Goal: Task Accomplishment & Management: Complete application form

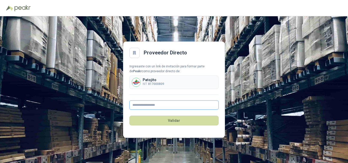
click at [156, 105] on input "text" at bounding box center [174, 105] width 89 height 9
type input "**********"
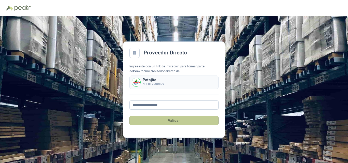
click at [174, 121] on button "Validar" at bounding box center [174, 121] width 89 height 10
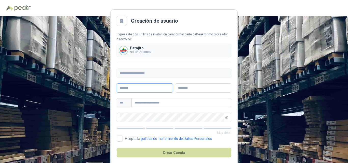
click at [141, 88] on input "text" at bounding box center [145, 88] width 56 height 9
type input "**********"
click at [191, 89] on input "text" at bounding box center [203, 88] width 56 height 9
type input "**********"
click at [159, 104] on input "text" at bounding box center [182, 102] width 100 height 9
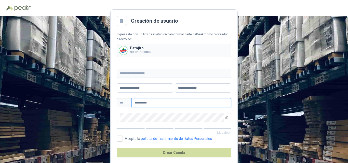
scroll to position [7, 0]
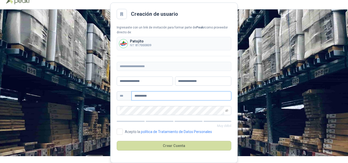
type input "**********"
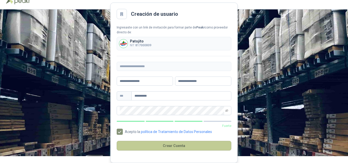
click at [163, 146] on button "Crear Cuenta" at bounding box center [174, 146] width 115 height 10
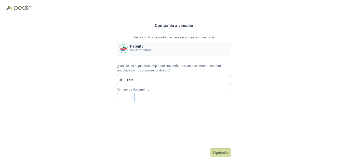
click at [130, 96] on input "search" at bounding box center [126, 98] width 12 height 8
click at [128, 123] on div "NIT" at bounding box center [126, 125] width 10 height 6
click at [148, 96] on input "text" at bounding box center [183, 98] width 90 height 9
type input "**********"
click at [221, 154] on button "Siguiente" at bounding box center [221, 153] width 22 height 9
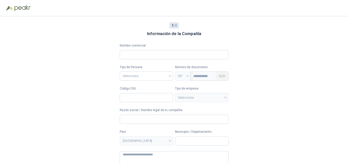
scroll to position [20, 0]
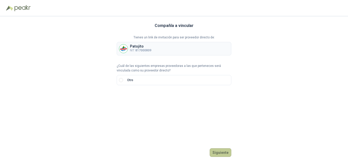
click at [221, 152] on button "Siguiente" at bounding box center [221, 153] width 22 height 9
click at [131, 99] on input "search" at bounding box center [126, 98] width 12 height 8
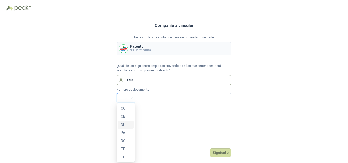
click at [125, 124] on div "NIT" at bounding box center [126, 125] width 10 height 6
click at [140, 100] on input "text" at bounding box center [183, 98] width 90 height 9
type input "**********"
click at [219, 153] on button "Siguiente" at bounding box center [221, 153] width 22 height 9
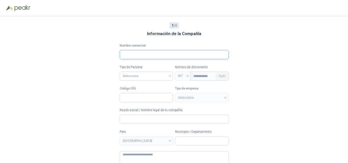
click at [137, 54] on input "Nombre comercial" at bounding box center [174, 54] width 109 height 9
type input "**********"
click at [148, 77] on input "search" at bounding box center [146, 76] width 47 height 8
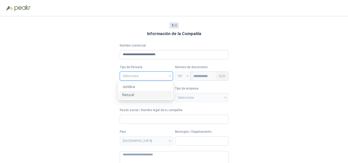
click at [144, 95] on div "Natural" at bounding box center [145, 95] width 47 height 6
type input "**********"
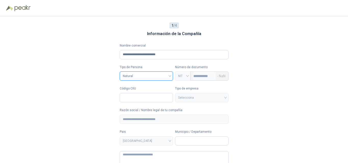
scroll to position [20, 0]
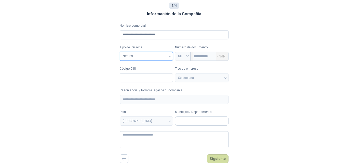
click at [228, 79] on div "Selecciona" at bounding box center [202, 77] width 54 height 9
click at [219, 160] on button "Siguiente" at bounding box center [218, 159] width 22 height 9
click at [199, 122] on input "Municipio / Departamento" at bounding box center [201, 121] width 53 height 9
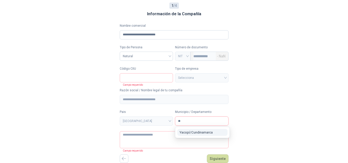
type input "*"
type input "***"
click at [183, 131] on span "Yumbo / Valle del Cauca" at bounding box center [198, 135] width 37 height 8
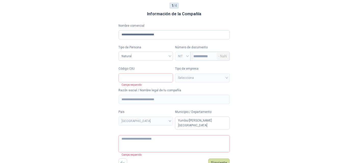
click at [136, 140] on textarea at bounding box center [174, 144] width 111 height 17
type textarea "*"
type textarea "**"
type textarea "***"
type textarea "****"
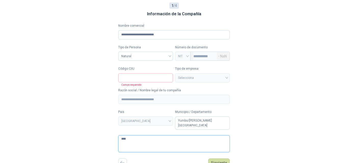
type textarea "*****"
type textarea "******"
type textarea "*******"
type textarea "*********"
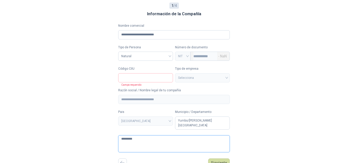
type textarea "**********"
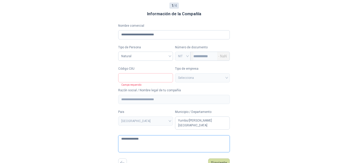
type textarea "**********"
click at [144, 79] on input "Código CIIU" at bounding box center [145, 77] width 55 height 9
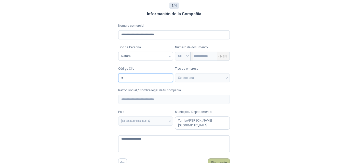
type input "*"
click at [220, 159] on button "Siguiente" at bounding box center [219, 163] width 22 height 9
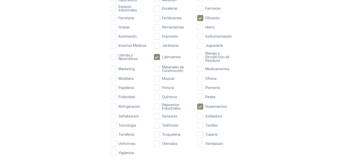
scroll to position [179, 0]
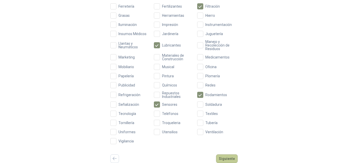
click at [223, 157] on button "Siguiente" at bounding box center [227, 159] width 22 height 9
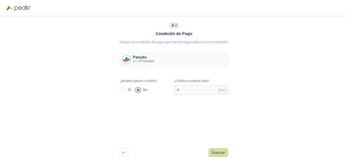
scroll to position [0, 0]
click at [190, 91] on input "*" at bounding box center [197, 90] width 40 height 9
type input "**"
click at [215, 154] on button "Guardar" at bounding box center [219, 153] width 20 height 9
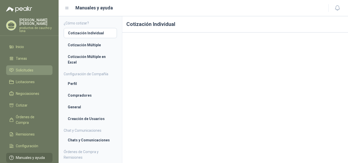
click at [25, 68] on span "Solicitudes" at bounding box center [25, 71] width 18 height 6
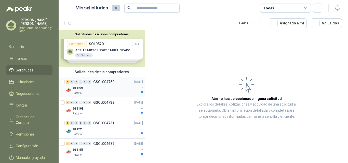
click at [95, 86] on div "011224" at bounding box center [106, 88] width 66 height 6
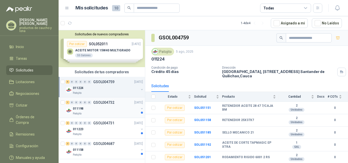
click at [103, 107] on div "011198" at bounding box center [106, 109] width 66 height 6
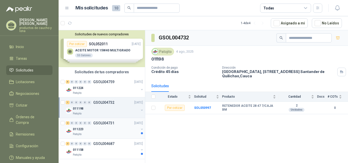
click at [99, 126] on div "2 0 0 0 0 0 GSOL004731 04/08/25" at bounding box center [105, 123] width 78 height 6
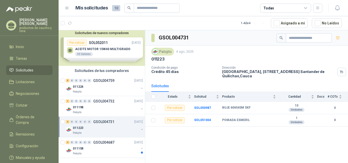
scroll to position [2, 0]
click at [103, 145] on div "2 0 0 0 0 0 GSOL004687 01/08/25" at bounding box center [105, 143] width 78 height 6
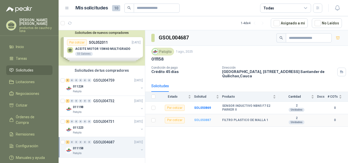
click at [205, 120] on b "SOL050887" at bounding box center [202, 121] width 17 height 4
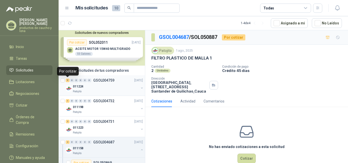
click at [67, 80] on div "5" at bounding box center [68, 81] width 4 height 4
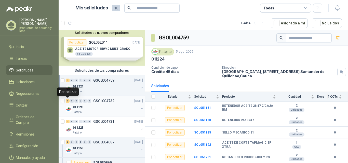
click at [68, 102] on div "1" at bounding box center [68, 101] width 4 height 4
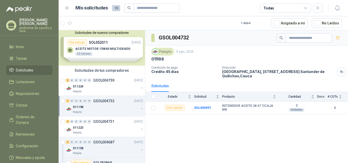
scroll to position [27, 0]
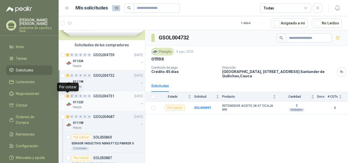
click at [68, 97] on div "2" at bounding box center [68, 97] width 4 height 4
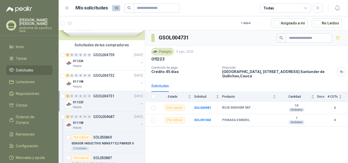
scroll to position [43, 0]
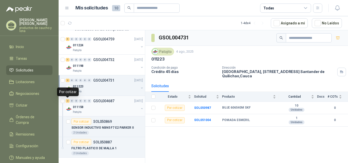
click at [66, 101] on div "2" at bounding box center [68, 101] width 4 height 4
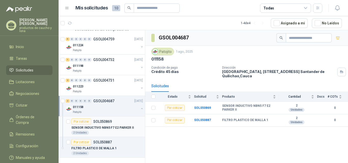
click at [101, 124] on p "SOL050869" at bounding box center [102, 122] width 19 height 4
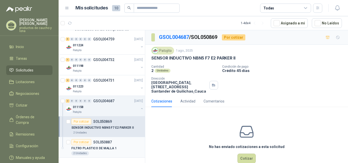
click at [112, 146] on div "FILTRO PLASTICO DE MALLA 1" at bounding box center [107, 149] width 72 height 6
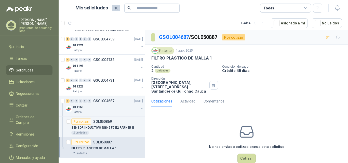
click at [113, 8] on span "10" at bounding box center [116, 8] width 8 height 6
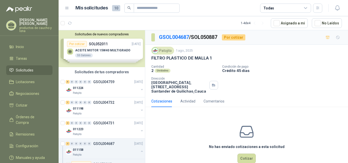
click at [95, 47] on div "Solicitudes de nuevos compradores Por cotizar SOL052011 13/08/25 ACEITE MOTOR 1…" at bounding box center [102, 48] width 86 height 37
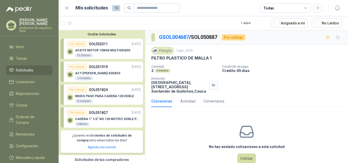
click at [101, 33] on button "Ocultar Solicitudes" at bounding box center [102, 34] width 82 height 4
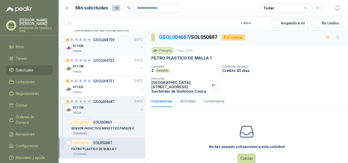
scroll to position [43, 0]
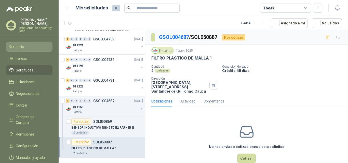
click at [21, 47] on span "Inicio" at bounding box center [20, 47] width 8 height 6
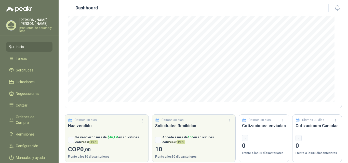
scroll to position [66, 0]
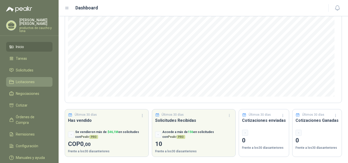
click at [29, 83] on span "Licitaciones" at bounding box center [25, 82] width 19 height 6
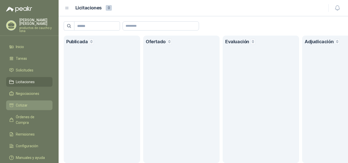
click at [42, 103] on link "Cotizar" at bounding box center [29, 106] width 46 height 10
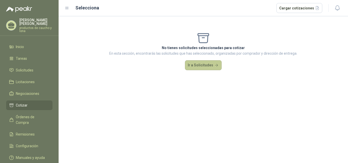
click at [198, 67] on button "Ir a Solicitudes" at bounding box center [203, 65] width 37 height 10
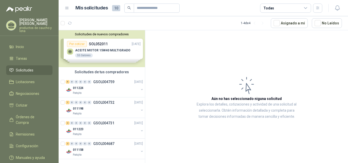
click at [66, 8] on icon at bounding box center [67, 8] width 3 height 2
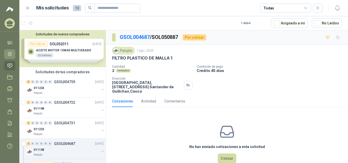
click at [10, 54] on icon at bounding box center [10, 54] width 4 height 3
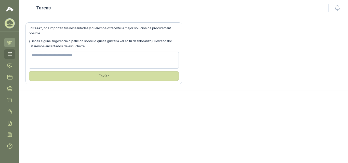
click at [10, 43] on icon at bounding box center [9, 42] width 5 height 5
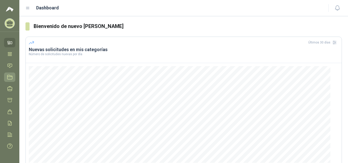
click at [11, 74] on link "Licitaciones" at bounding box center [9, 77] width 11 height 9
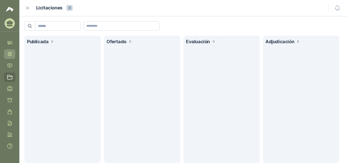
click at [10, 54] on icon at bounding box center [10, 54] width 4 height 3
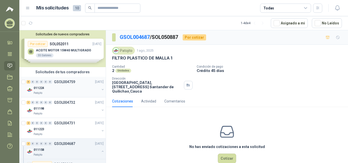
click at [63, 89] on div "011224" at bounding box center [67, 88] width 66 height 6
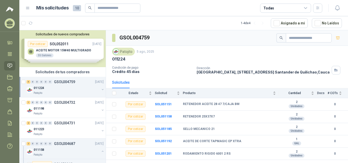
click at [304, 8] on icon at bounding box center [306, 8] width 5 height 5
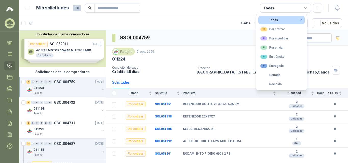
click at [304, 7] on icon at bounding box center [306, 8] width 5 height 5
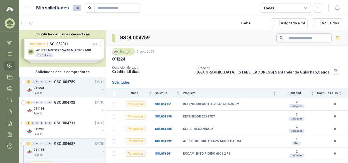
click at [53, 49] on div "Solicitudes de nuevos compradores Por cotizar SOL052011 13/08/25 ACEITE MOTOR 1…" at bounding box center [62, 48] width 86 height 37
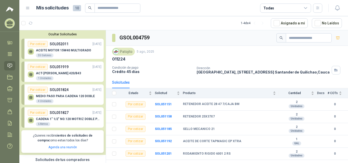
click at [65, 74] on p "ACT-GUADAÑA MARUYAMA 420/B43" at bounding box center [58, 74] width 45 height 4
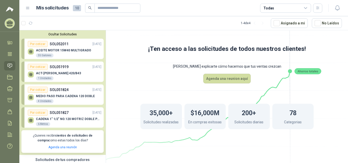
click at [62, 94] on div "MEDIO PASO PARA CADENA 120 DOBLE 4 Unidades" at bounding box center [65, 98] width 74 height 11
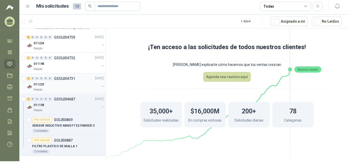
scroll to position [2, 0]
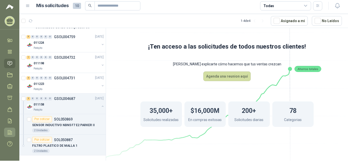
click at [6, 133] on link "Configuración" at bounding box center [9, 132] width 11 height 9
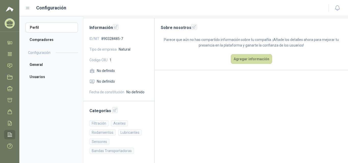
scroll to position [2, 0]
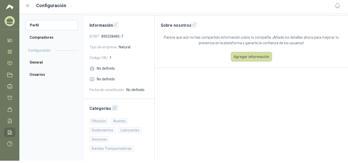
click at [113, 108] on icon "button" at bounding box center [115, 108] width 4 height 4
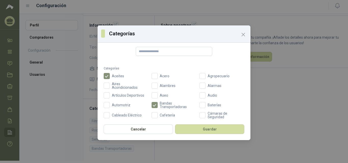
scroll to position [0, 0]
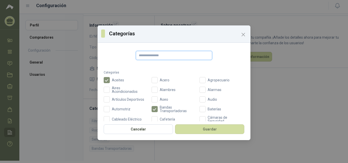
click at [151, 56] on input "text" at bounding box center [174, 55] width 77 height 9
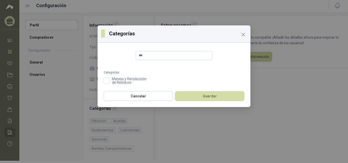
click at [153, 50] on div "*** Categorías Aceites Acero Agropecuario Aires Acondicionados Alambres Alarmas…" at bounding box center [174, 67] width 153 height 44
click at [151, 56] on input "***" at bounding box center [174, 55] width 77 height 9
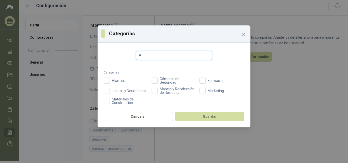
type input "*"
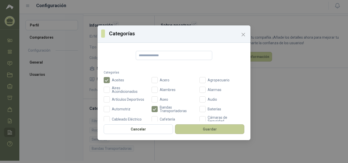
click at [198, 129] on button "Guardar" at bounding box center [209, 130] width 69 height 10
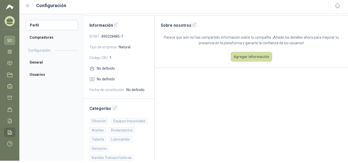
click at [14, 40] on link "Inicio" at bounding box center [9, 40] width 11 height 9
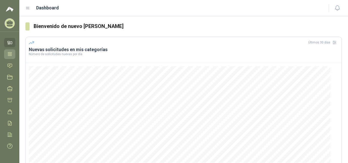
click at [10, 52] on icon at bounding box center [9, 54] width 5 height 5
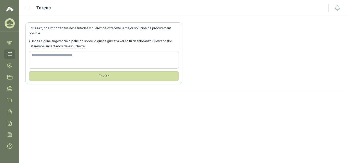
click at [11, 22] on icon at bounding box center [10, 22] width 6 height 4
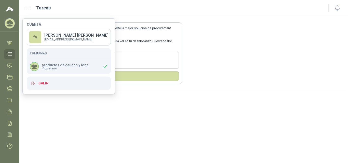
click at [34, 100] on div "En Peakr , nos importan tus necesidades y queremos ofrecerte la mejor solución …" at bounding box center [183, 89] width 329 height 147
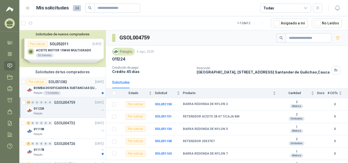
click at [54, 85] on div "BOMBA DOSIFICADORA SUSTANCIAS QUIMICAS" at bounding box center [69, 88] width 70 height 6
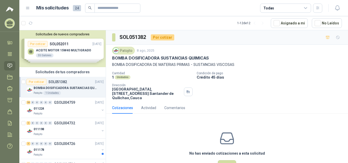
click at [39, 45] on div "Solicitudes de nuevos compradores Por cotizar SOL052011 13/08/25 ACEITE MOTOR 1…" at bounding box center [62, 48] width 86 height 37
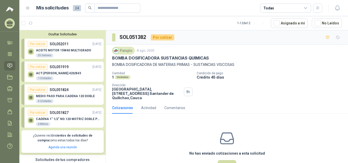
click at [124, 107] on div "Cotizaciones" at bounding box center [122, 108] width 21 height 6
click at [300, 25] on button "Asignado a mi" at bounding box center [289, 23] width 37 height 10
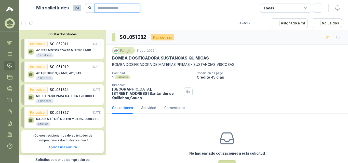
click at [110, 9] on input "text" at bounding box center [116, 8] width 36 height 9
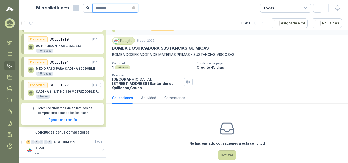
scroll to position [18, 0]
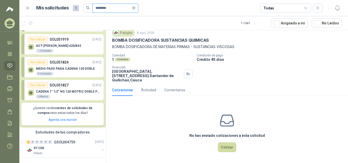
click at [118, 11] on input "********" at bounding box center [114, 8] width 36 height 9
type input "*"
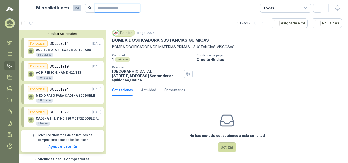
scroll to position [0, 0]
click at [72, 73] on p "ACT-GUADAÑA MARUYAMA 420/B43" at bounding box center [58, 74] width 45 height 4
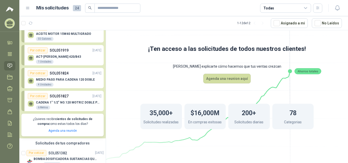
scroll to position [26, 0]
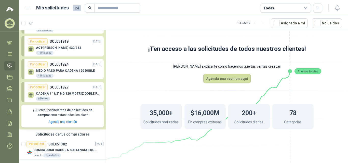
click at [64, 69] on div "MEDIO PASO PARA CADENA 120 DOBLE 4 Unidades" at bounding box center [65, 73] width 74 height 11
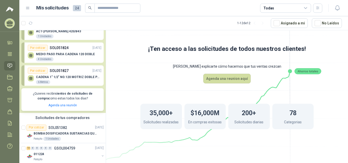
scroll to position [77, 0]
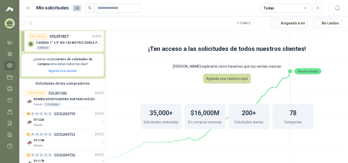
click at [62, 45] on p "CADENA 1" 1/2" NO.120 MOTRIZ DOBLE PASO" at bounding box center [69, 43] width 66 height 4
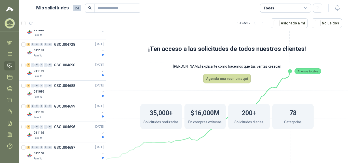
scroll to position [255, 0]
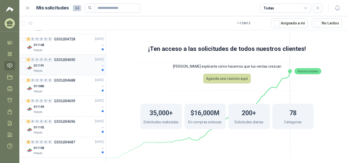
click at [62, 65] on div "011191" at bounding box center [67, 66] width 66 height 6
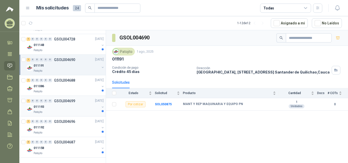
click at [59, 100] on p "GSOL004699" at bounding box center [64, 101] width 21 height 4
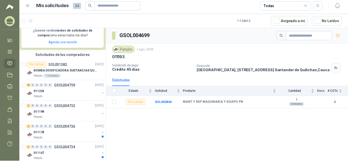
scroll to position [102, 0]
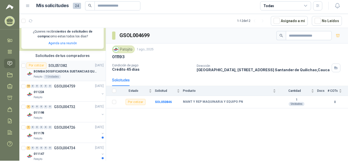
click at [58, 69] on div "Por cotizar SOL051382 08/08/25 BOMBA DOSIFICADORA SUSTANCIAS QUIMICAS Patojito …" at bounding box center [65, 71] width 77 height 16
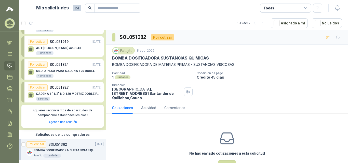
scroll to position [26, 0]
click at [66, 93] on p "CADENA 1" 1/2" NO.120 MOTRIZ DOBLE PASO" at bounding box center [69, 94] width 66 height 4
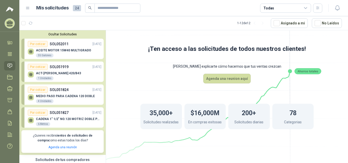
click at [65, 36] on button "Ocultar Solicitudes" at bounding box center [62, 34] width 82 height 4
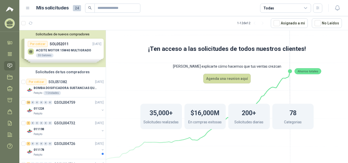
click at [54, 47] on div "Solicitudes de nuevos compradores Por cotizar SOL052011 13/08/25 ACEITE MOTOR 1…" at bounding box center [62, 48] width 86 height 37
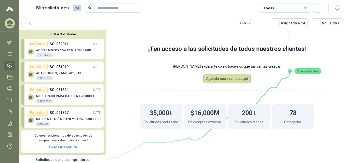
click at [57, 47] on div "Por cotizar SOL052011 13/08/25" at bounding box center [65, 44] width 74 height 6
click at [58, 71] on div "ACT-GUADAÑA MARUYAMA 420/B43 1 Unidades" at bounding box center [65, 75] width 74 height 11
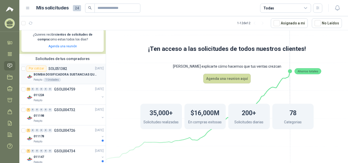
scroll to position [102, 0]
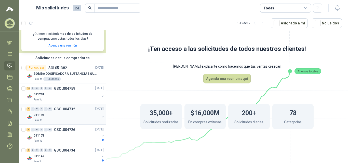
click at [58, 113] on div "011198" at bounding box center [67, 115] width 66 height 6
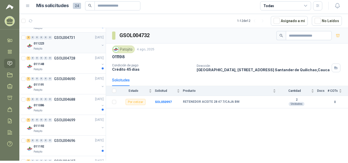
scroll to position [255, 0]
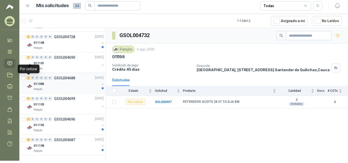
click at [27, 78] on div "1" at bounding box center [29, 79] width 4 height 4
click at [163, 104] on b "SOL050847" at bounding box center [163, 102] width 17 height 4
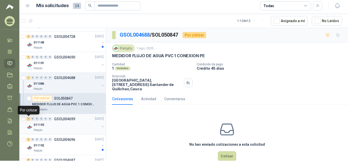
click at [28, 119] on div "1" at bounding box center [29, 120] width 4 height 4
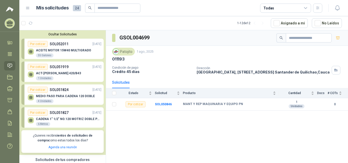
click at [63, 47] on p "SOL052011" at bounding box center [59, 44] width 19 height 6
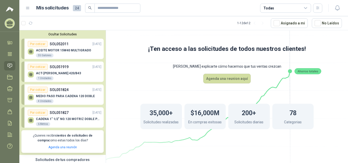
click at [65, 73] on p "ACT-GUADAÑA MARUYAMA 420/B43" at bounding box center [58, 74] width 45 height 4
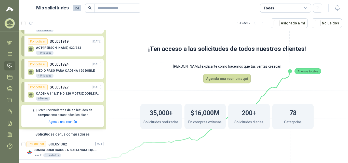
click at [67, 91] on div "Por cotizar SOL051827 12/08/25" at bounding box center [65, 87] width 74 height 6
click at [67, 90] on p "SOL051827" at bounding box center [59, 88] width 19 height 6
click at [39, 86] on div "Por cotizar" at bounding box center [38, 87] width 20 height 6
click at [64, 66] on p "SOL051824" at bounding box center [59, 65] width 19 height 6
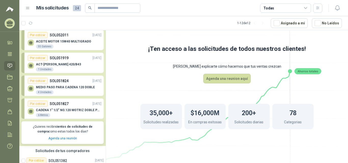
scroll to position [0, 0]
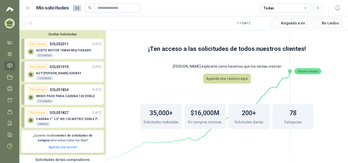
click at [39, 45] on div "Por cotizar" at bounding box center [38, 44] width 20 height 6
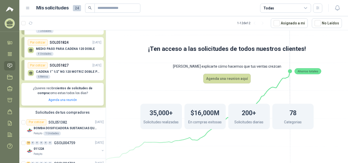
scroll to position [51, 0]
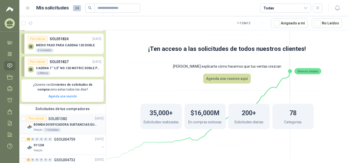
click at [39, 120] on div "Por cotizar" at bounding box center [37, 119] width 20 height 6
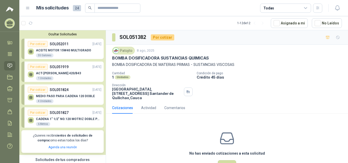
click at [304, 8] on icon at bounding box center [306, 8] width 5 height 5
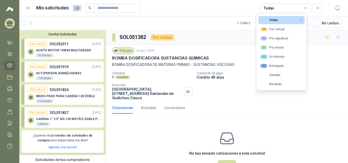
click at [305, 8] on icon at bounding box center [306, 7] width 3 height 1
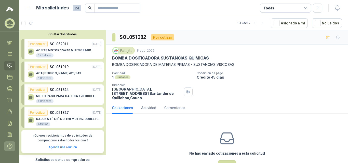
click at [8, 146] on icon at bounding box center [9, 146] width 5 height 5
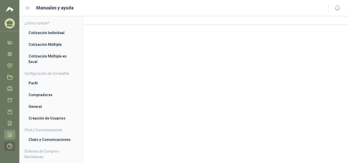
click at [11, 134] on icon at bounding box center [9, 134] width 5 height 5
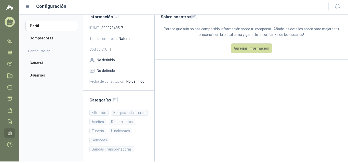
scroll to position [2, 0]
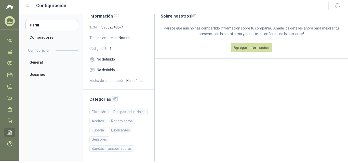
click at [113, 99] on icon "button" at bounding box center [115, 99] width 4 height 4
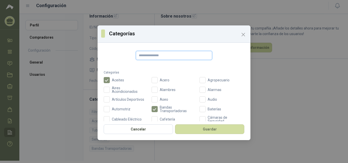
click at [162, 55] on input "text" at bounding box center [174, 55] width 77 height 9
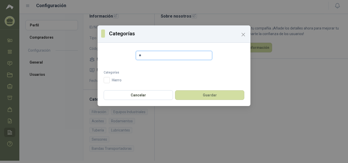
type input "*"
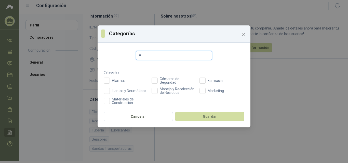
type input "*"
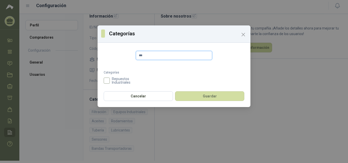
type input "***"
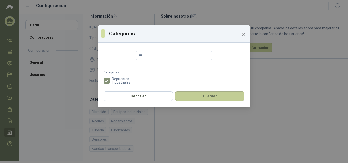
click at [205, 96] on button "Guardar" at bounding box center [209, 97] width 69 height 10
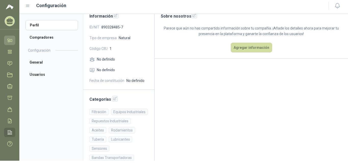
click at [10, 41] on icon at bounding box center [9, 40] width 5 height 5
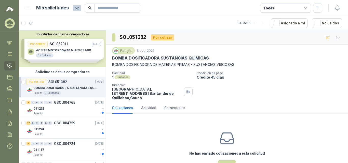
click at [55, 79] on div "Por cotizar SOL051382" at bounding box center [47, 82] width 41 height 6
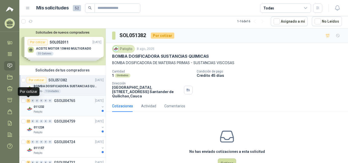
click at [28, 101] on div "1" at bounding box center [29, 101] width 4 height 4
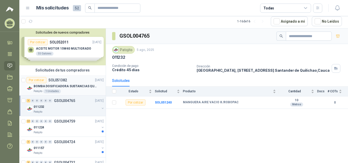
click at [50, 83] on div "Por cotizar SOL051382" at bounding box center [47, 80] width 41 height 6
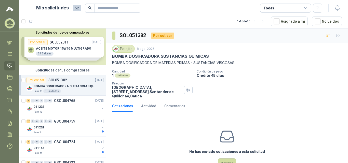
click at [55, 50] on div "Solicitudes de nuevos compradores Por cotizar SOL052011 13/08/25 ACEITE MOTOR 1…" at bounding box center [62, 47] width 86 height 37
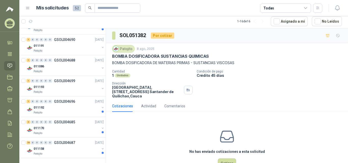
scroll to position [338, 0]
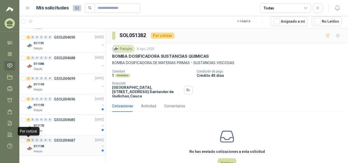
click at [28, 141] on div "16" at bounding box center [29, 141] width 4 height 4
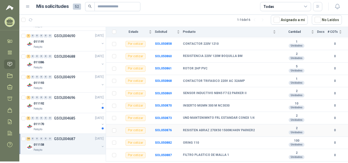
scroll to position [2, 0]
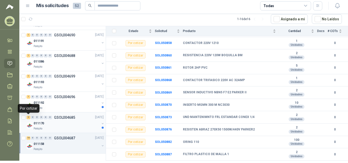
click at [28, 118] on div "3" at bounding box center [29, 118] width 4 height 4
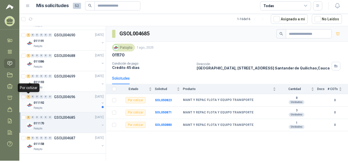
click at [28, 97] on div "1" at bounding box center [29, 97] width 4 height 4
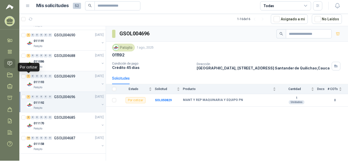
click at [29, 75] on div "1" at bounding box center [29, 77] width 4 height 4
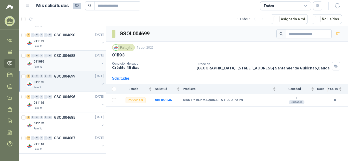
click at [29, 55] on div "1" at bounding box center [29, 56] width 4 height 4
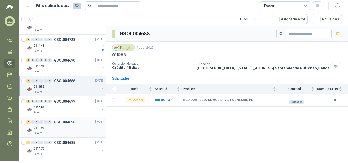
scroll to position [287, 0]
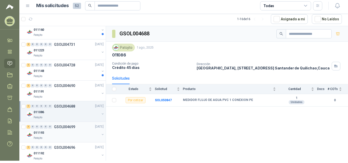
click at [28, 128] on div "1" at bounding box center [29, 127] width 4 height 4
click at [27, 107] on div "1" at bounding box center [29, 107] width 4 height 4
click at [29, 87] on div "1" at bounding box center [29, 86] width 4 height 4
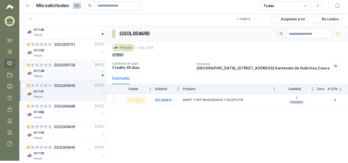
click at [29, 65] on div "1" at bounding box center [29, 66] width 4 height 4
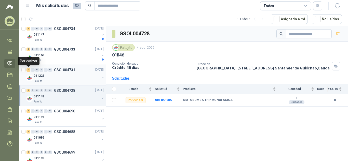
click at [28, 70] on div "2" at bounding box center [29, 70] width 4 height 4
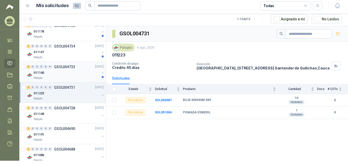
scroll to position [236, 0]
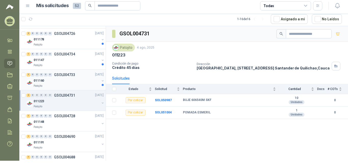
click at [29, 76] on div "2" at bounding box center [29, 75] width 4 height 4
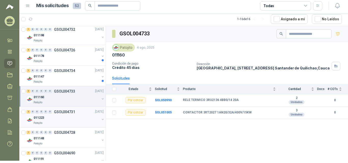
scroll to position [210, 0]
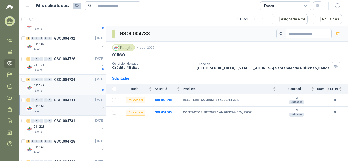
click at [27, 80] on div "1" at bounding box center [29, 80] width 4 height 4
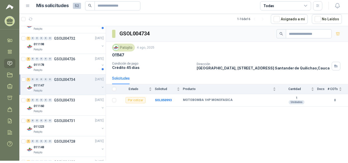
scroll to position [185, 0]
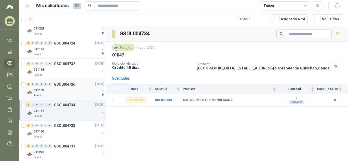
click at [28, 84] on div "2" at bounding box center [29, 85] width 4 height 4
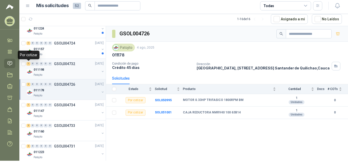
click at [29, 64] on div "1" at bounding box center [29, 64] width 4 height 4
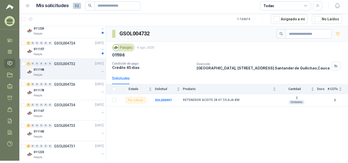
scroll to position [159, 0]
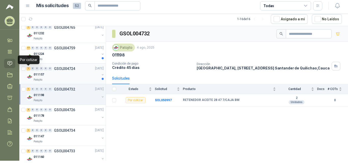
click at [28, 70] on div "1" at bounding box center [29, 69] width 4 height 4
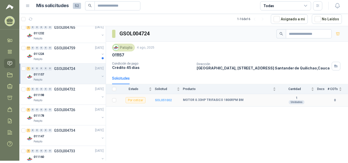
click at [162, 102] on b "SOL051002" at bounding box center [163, 101] width 17 height 4
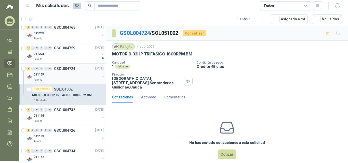
click at [29, 69] on div "1" at bounding box center [29, 69] width 4 height 4
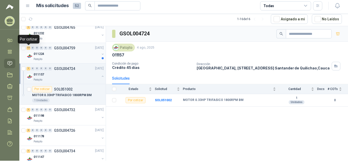
click at [29, 49] on div "17" at bounding box center [29, 48] width 4 height 4
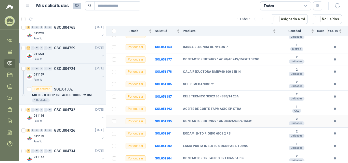
scroll to position [147, 0]
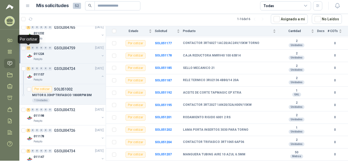
click at [29, 47] on div "17" at bounding box center [29, 48] width 4 height 4
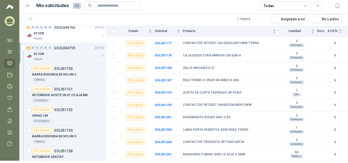
click at [101, 56] on button "button" at bounding box center [103, 56] width 4 height 4
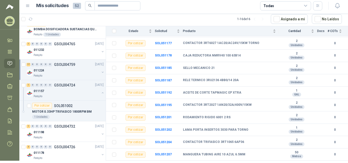
scroll to position [134, 0]
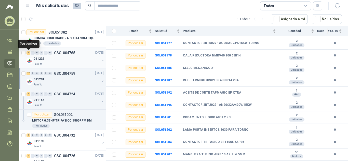
click at [29, 52] on div "1" at bounding box center [29, 53] width 4 height 4
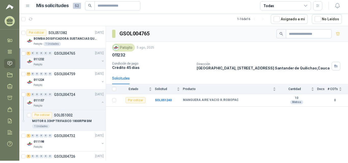
scroll to position [134, 0]
click at [29, 73] on div "17" at bounding box center [29, 74] width 4 height 4
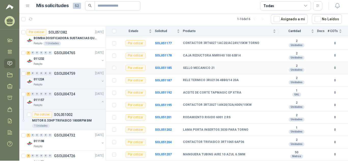
scroll to position [147, 0]
click at [162, 154] on b "SOL051207" at bounding box center [163, 155] width 17 height 4
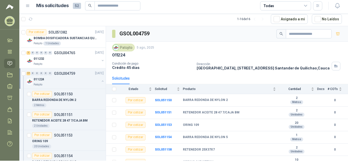
click at [101, 81] on button "button" at bounding box center [103, 81] width 4 height 4
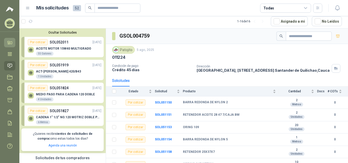
click at [8, 40] on link "Inicio" at bounding box center [9, 42] width 11 height 9
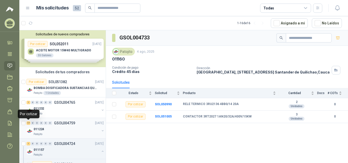
click at [30, 122] on div "17" at bounding box center [29, 124] width 4 height 4
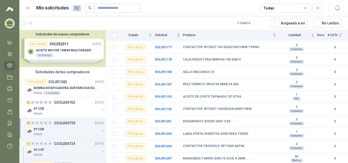
click at [9, 9] on img at bounding box center [10, 9] width 8 height 6
click at [29, 8] on icon at bounding box center [28, 8] width 5 height 5
